Goal: Task Accomplishment & Management: Manage account settings

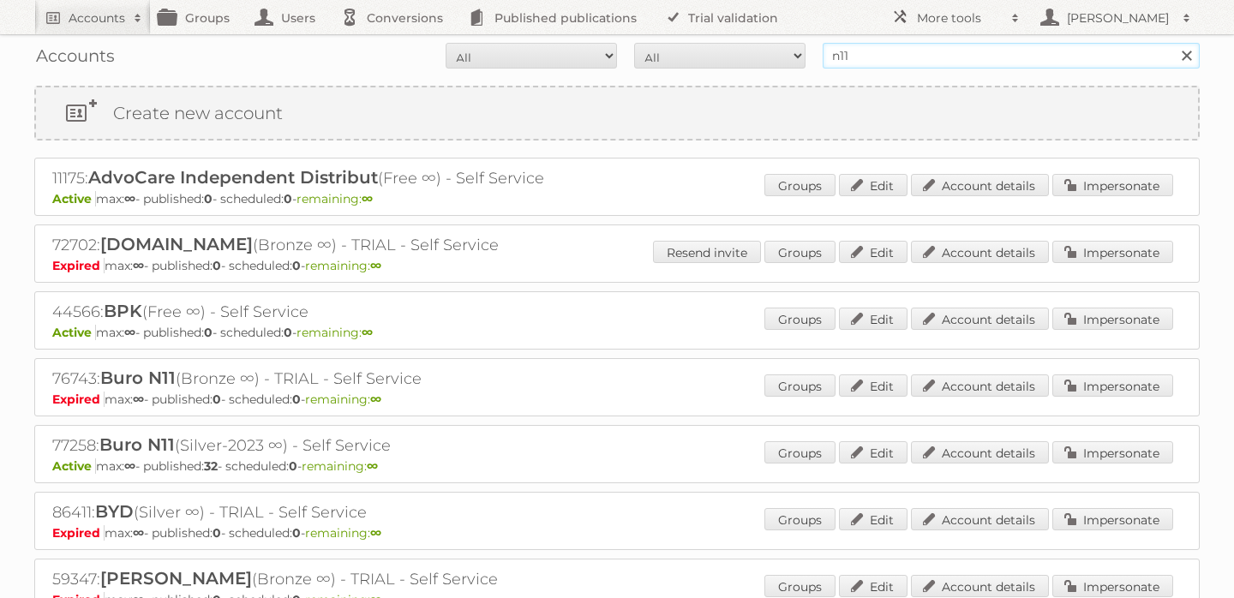
click at [887, 60] on input "n11" at bounding box center [1011, 56] width 377 height 26
click at [1031, 453] on link "Account details" at bounding box center [980, 452] width 138 height 22
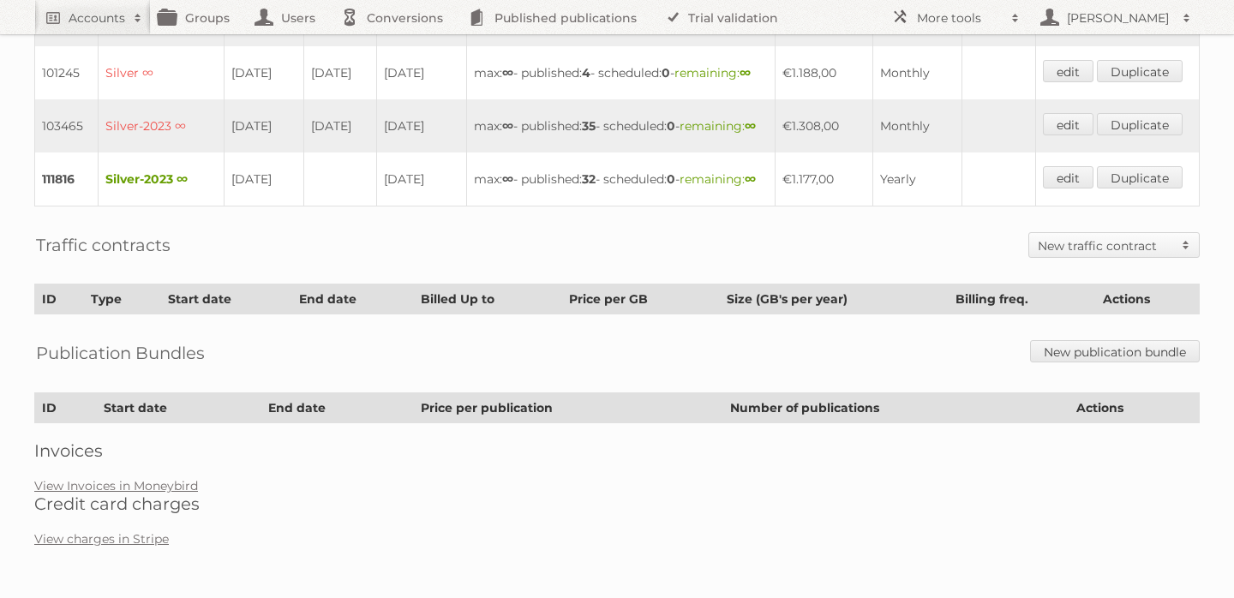
scroll to position [630, 0]
click at [1073, 189] on link "edit" at bounding box center [1068, 177] width 51 height 22
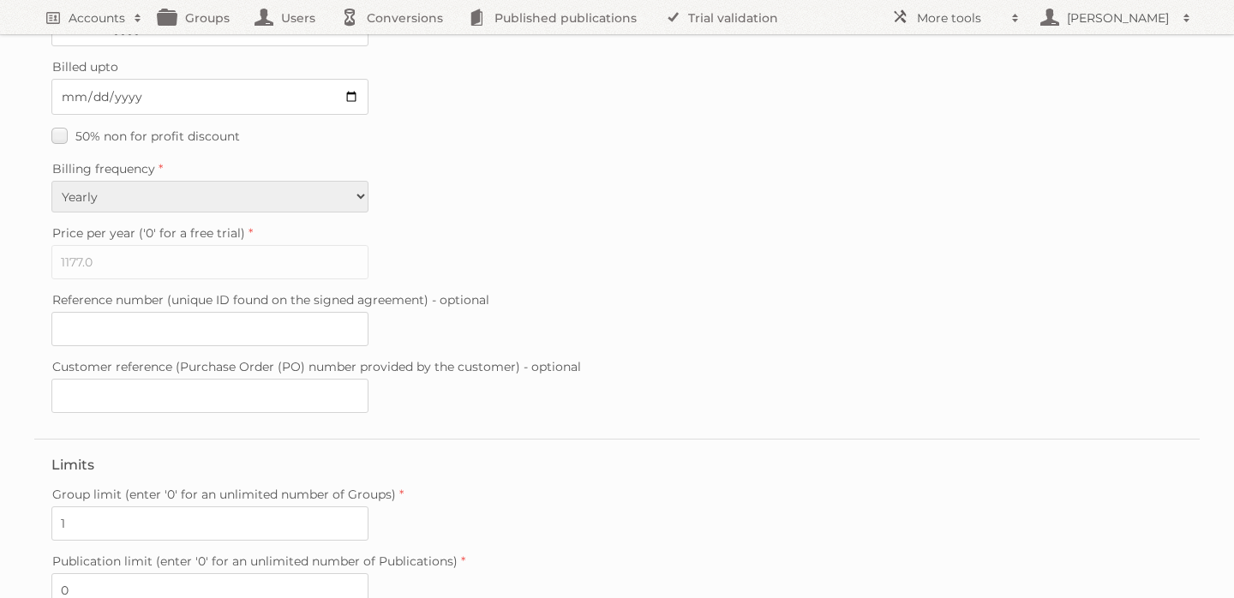
scroll to position [497, 0]
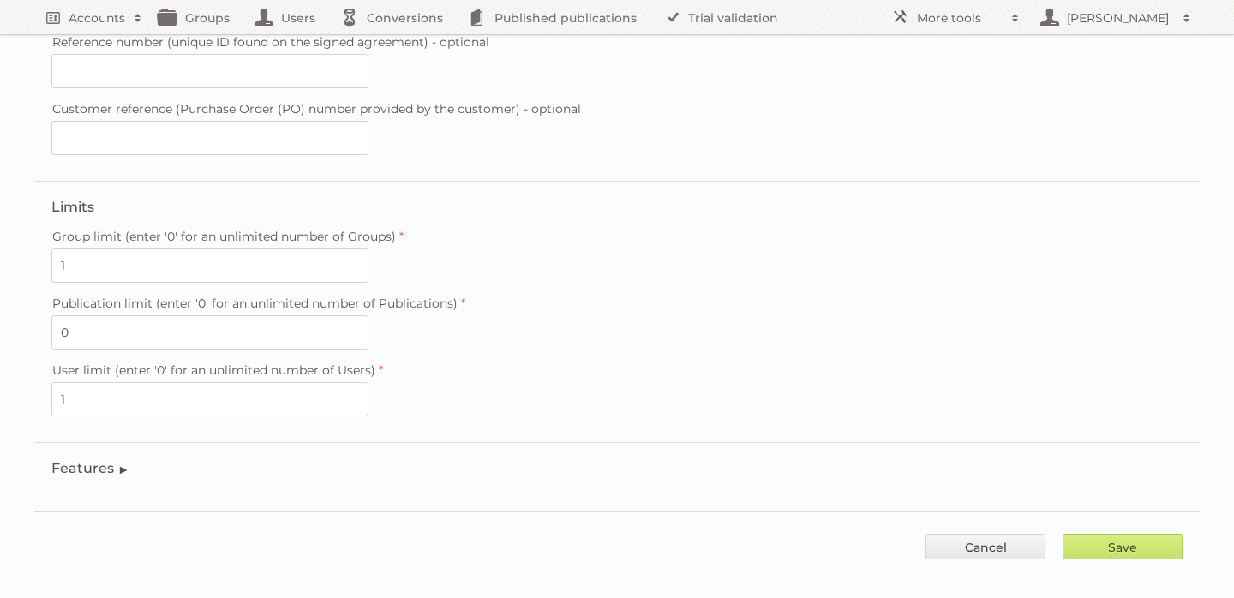
click at [108, 460] on legend "Features" at bounding box center [90, 468] width 78 height 16
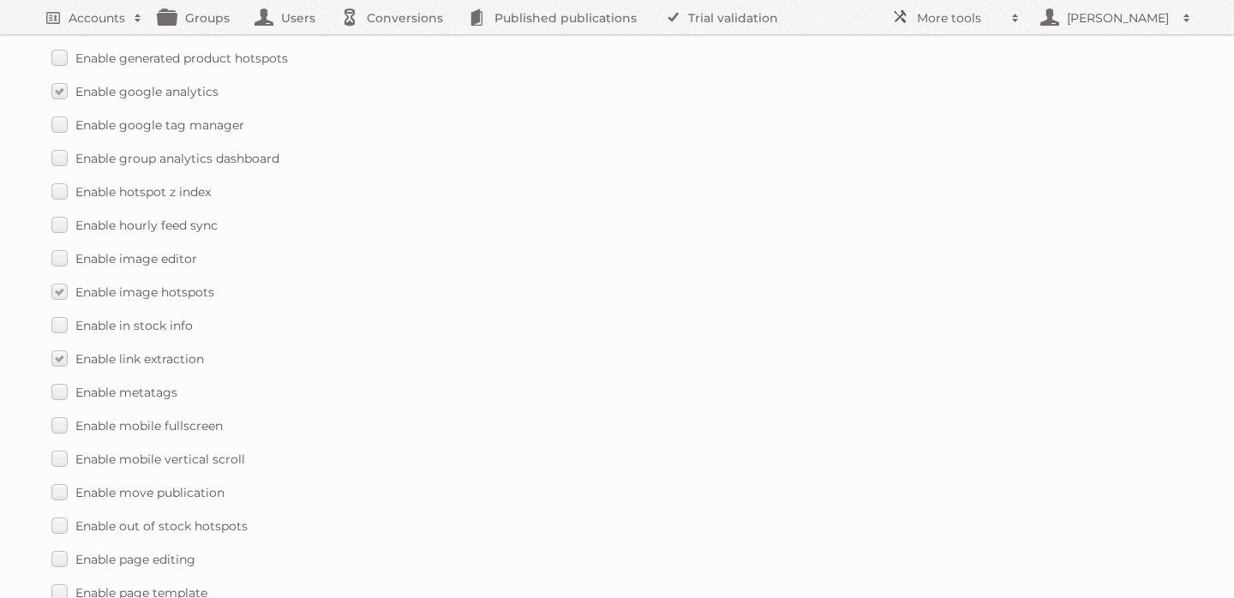
scroll to position [1703, 0]
click at [56, 450] on label "Enable mobile vertical scroll" at bounding box center [148, 462] width 194 height 25
click at [0, 0] on input "Enable mobile vertical scroll" at bounding box center [0, 0] width 0 height 0
click at [57, 417] on label "Enable mobile fullscreen" at bounding box center [136, 429] width 171 height 25
click at [0, 0] on input "Enable mobile fullscreen" at bounding box center [0, 0] width 0 height 0
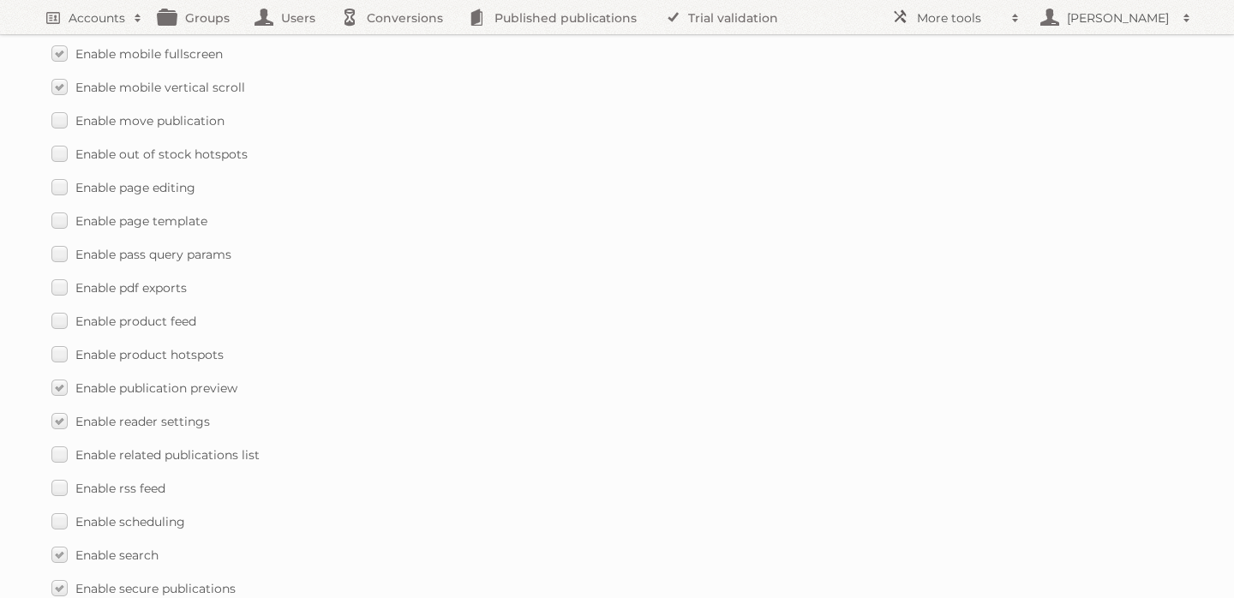
scroll to position [2536, 0]
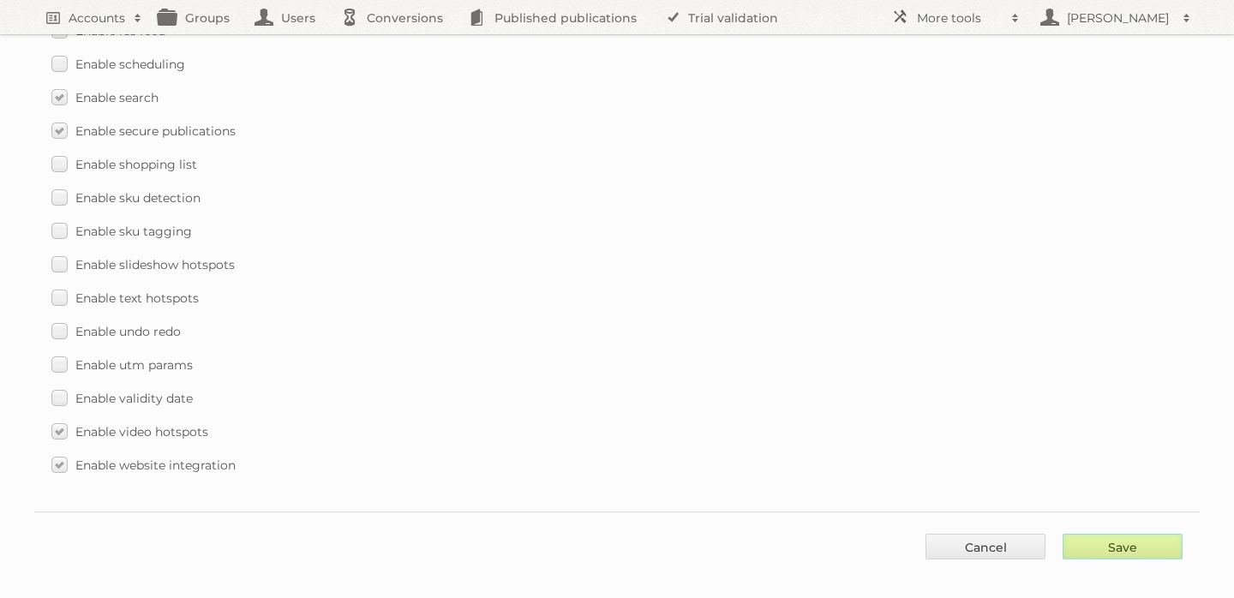
click at [1085, 540] on input "Save" at bounding box center [1123, 547] width 120 height 26
type input "..."
